Goal: Task Accomplishment & Management: Use online tool/utility

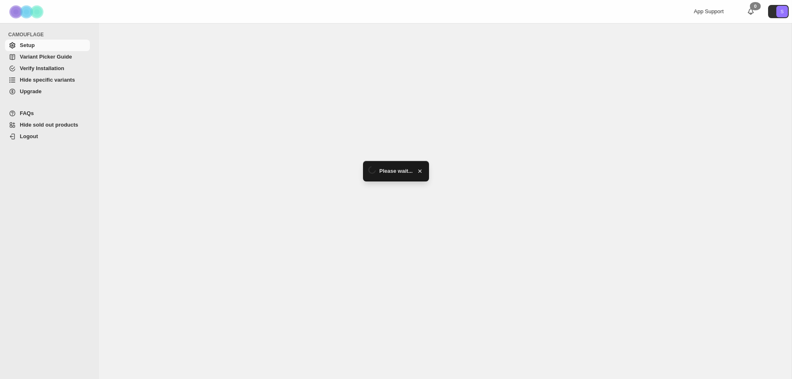
click at [30, 80] on span "Hide specific variants" at bounding box center [47, 80] width 55 height 6
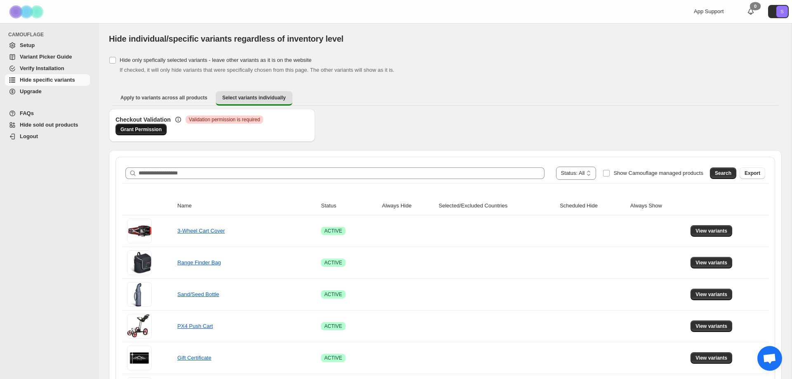
click at [147, 134] on link "Grant Permission" at bounding box center [140, 130] width 51 height 12
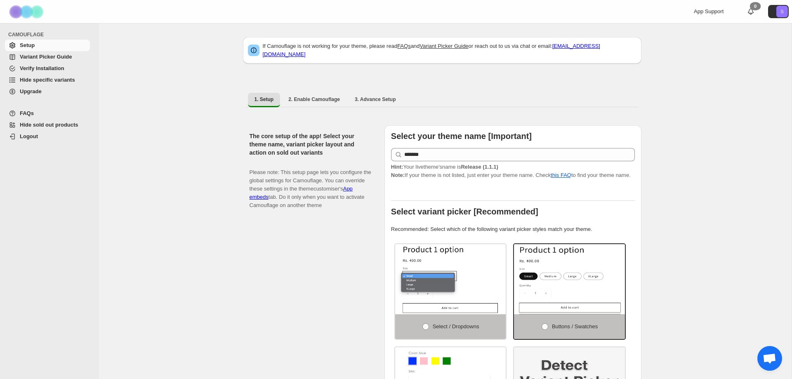
click at [38, 85] on link "Hide specific variants" at bounding box center [47, 80] width 85 height 12
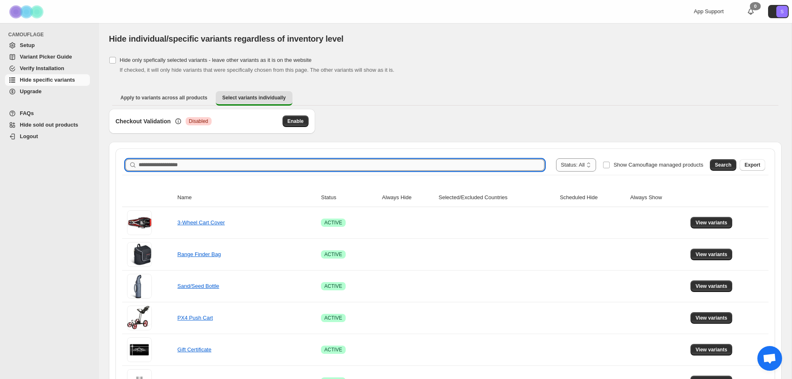
click at [226, 165] on input "Search product name" at bounding box center [342, 165] width 406 height 12
click at [299, 125] on button "Enable" at bounding box center [295, 121] width 26 height 12
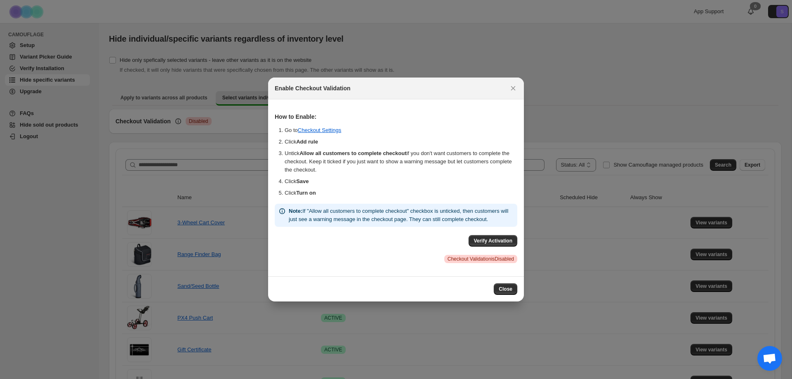
click at [559, 118] on div at bounding box center [396, 189] width 792 height 379
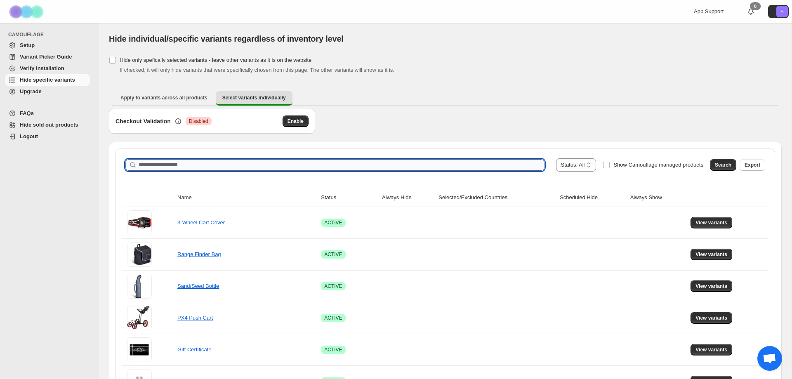
click at [185, 168] on input "Search product name" at bounding box center [342, 165] width 406 height 12
type input "*****"
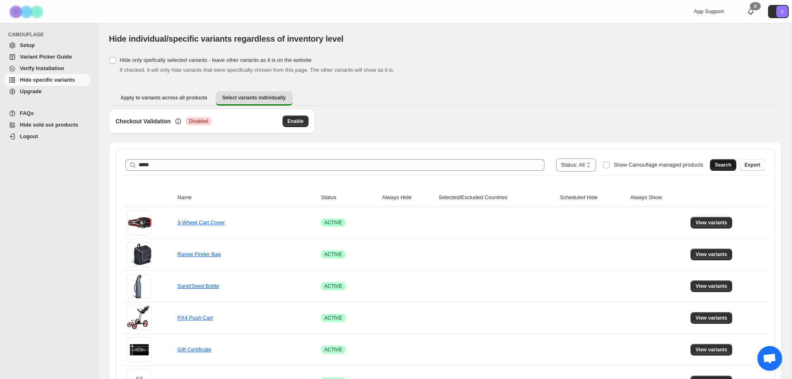
click at [728, 167] on span "Search" at bounding box center [722, 165] width 16 height 7
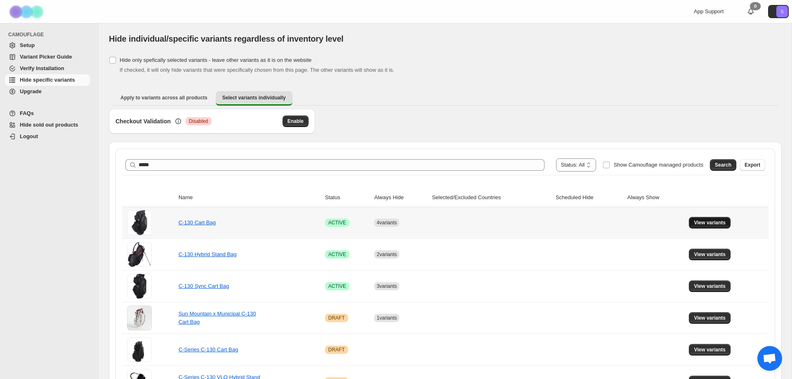
click at [709, 223] on span "View variants" at bounding box center [709, 222] width 32 height 7
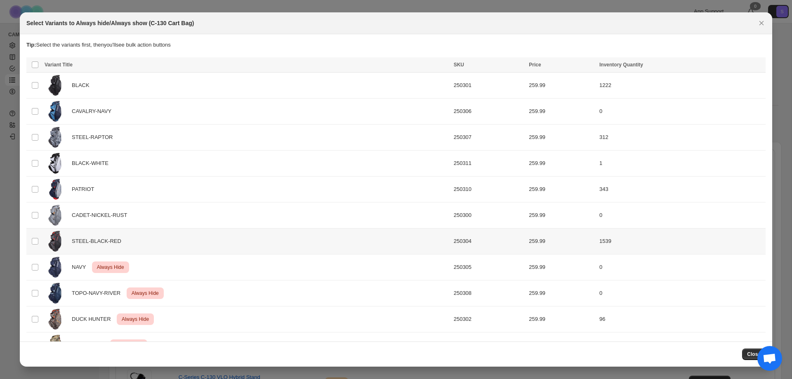
scroll to position [23, 0]
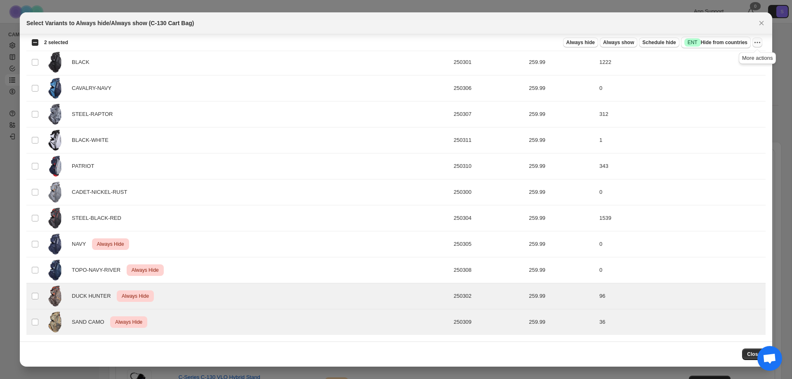
click at [759, 43] on icon "More actions" at bounding box center [757, 42] width 8 height 8
click at [732, 59] on span "Undo always hide" at bounding box center [718, 59] width 42 height 6
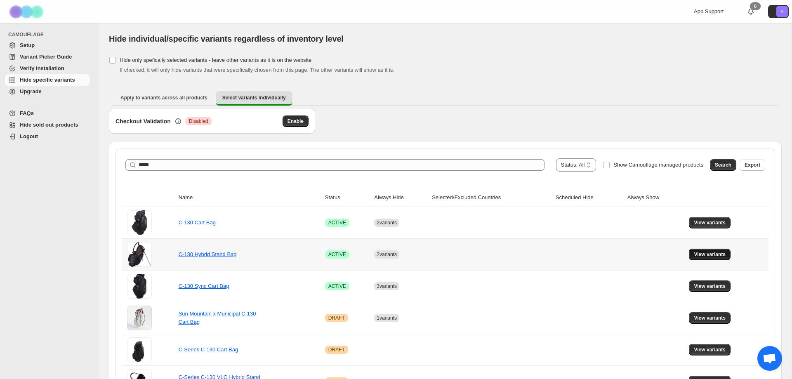
click at [704, 256] on span "View variants" at bounding box center [709, 254] width 32 height 7
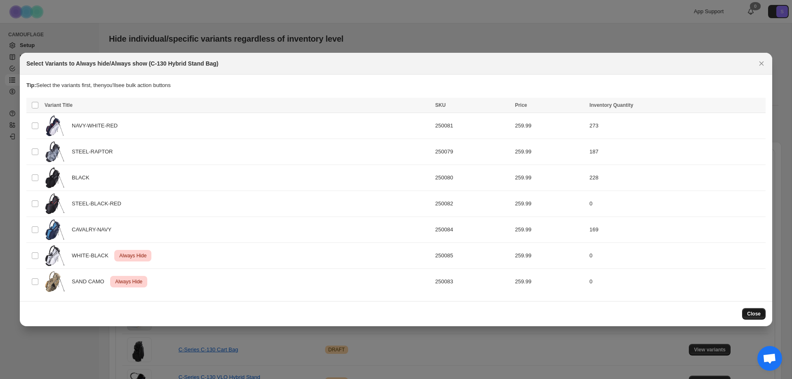
click at [759, 314] on span "Close" at bounding box center [754, 313] width 14 height 7
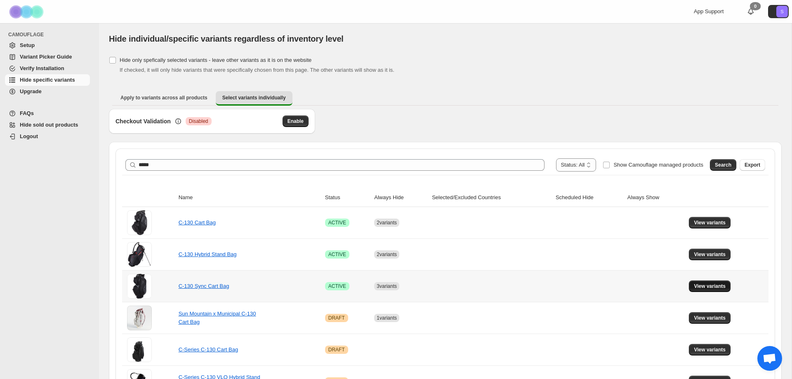
click at [720, 287] on span "View variants" at bounding box center [709, 286] width 32 height 7
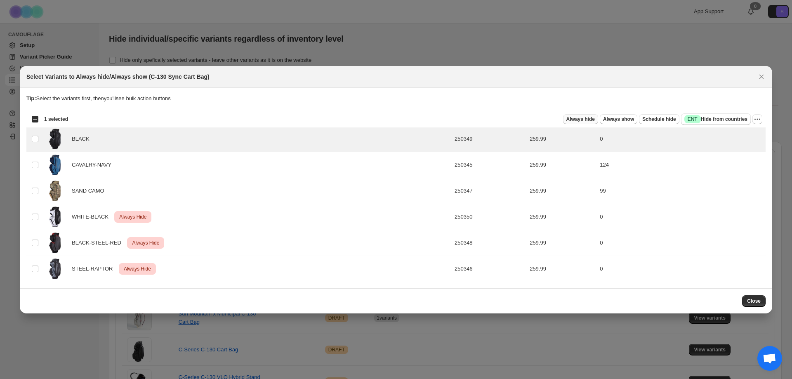
click at [590, 121] on span "Always hide" at bounding box center [580, 119] width 28 height 7
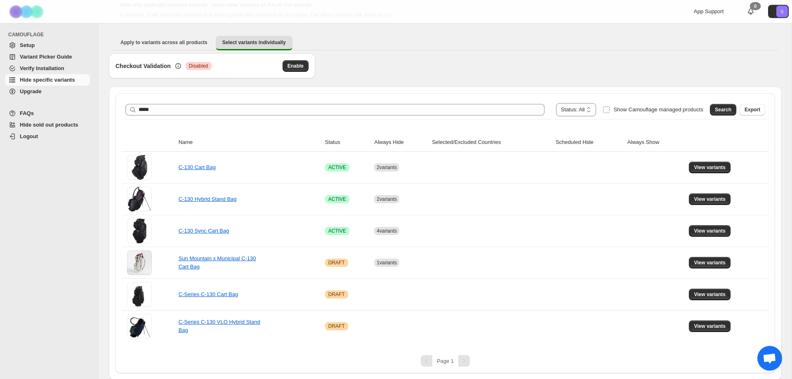
scroll to position [56, 0]
